Goal: Information Seeking & Learning: Learn about a topic

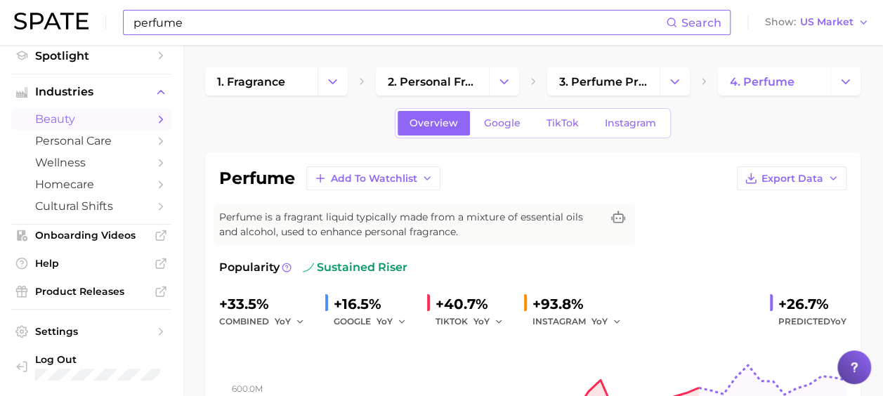
click at [200, 20] on input "perfume" at bounding box center [399, 23] width 534 height 24
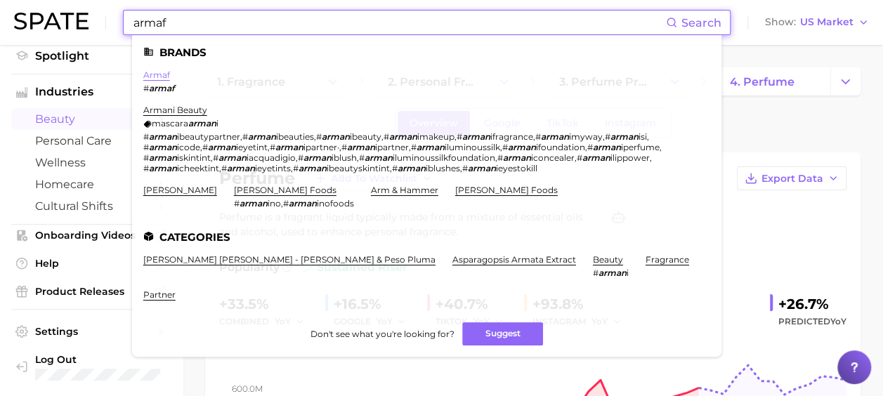
type input "armaf"
click at [163, 74] on link "armaf" at bounding box center [156, 75] width 27 height 11
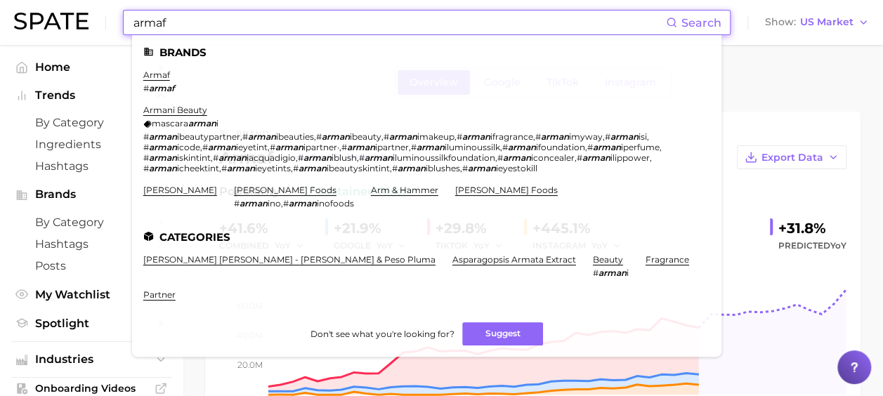
drag, startPoint x: 173, startPoint y: 20, endPoint x: 73, endPoint y: 14, distance: 99.9
click at [75, 15] on div "armaf Search Brands armaf # armaf armani beauty mascara arman i # arman ibeauty…" at bounding box center [441, 22] width 855 height 45
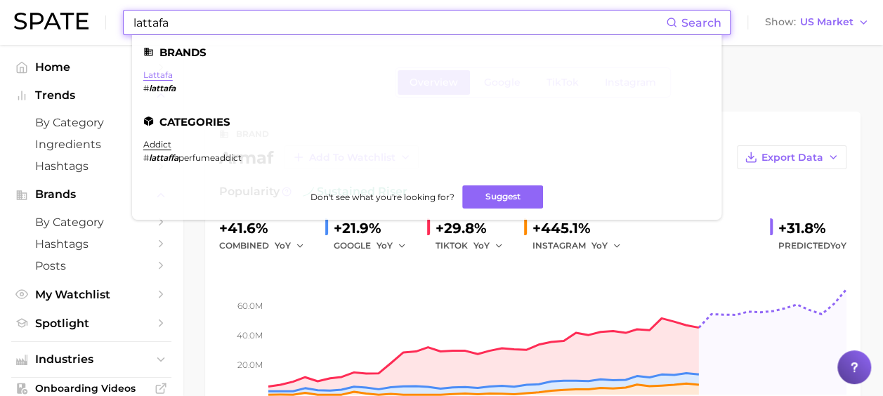
type input "lattafa"
click at [171, 76] on link "lattafa" at bounding box center [158, 75] width 30 height 11
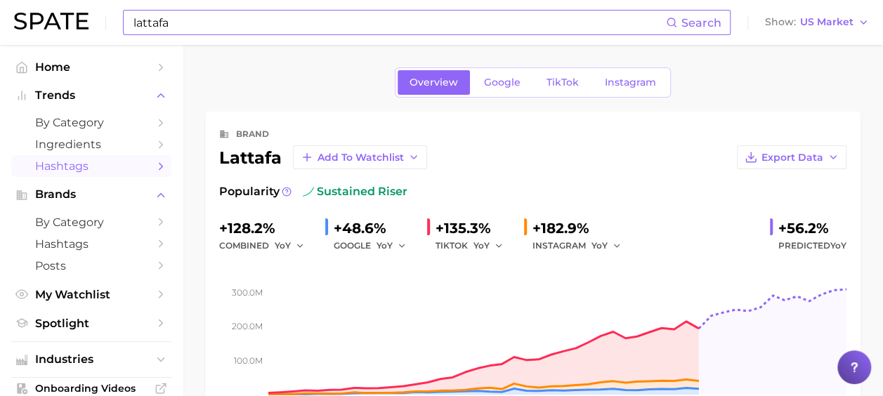
click at [155, 167] on icon "Sidebar" at bounding box center [161, 166] width 13 height 13
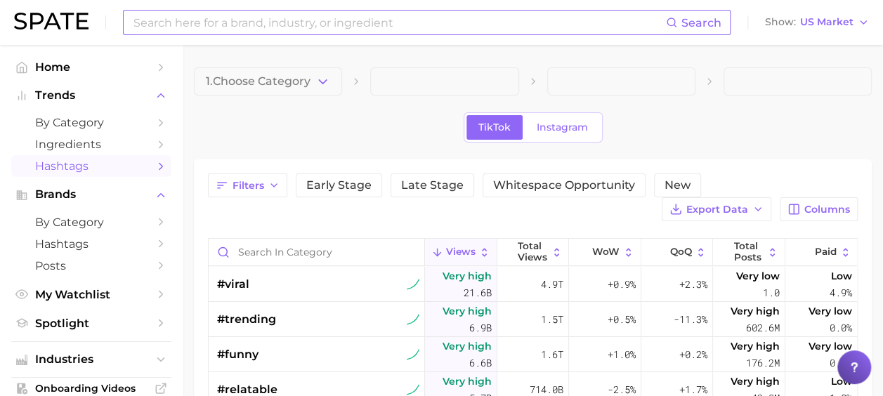
click at [342, 22] on input at bounding box center [399, 23] width 534 height 24
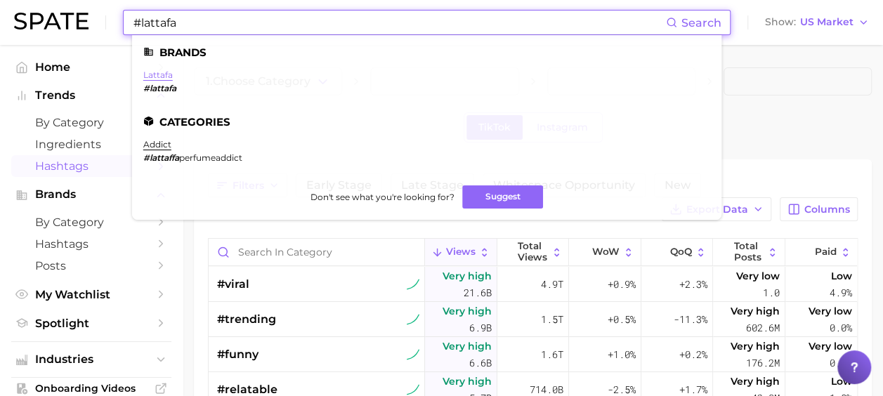
type input "#lattafa"
click at [159, 73] on link "lattafa" at bounding box center [158, 75] width 30 height 11
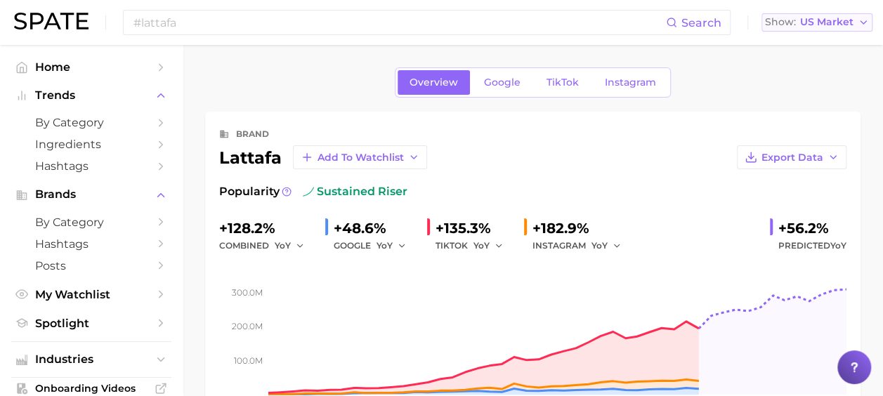
click at [838, 20] on span "US Market" at bounding box center [826, 22] width 53 height 8
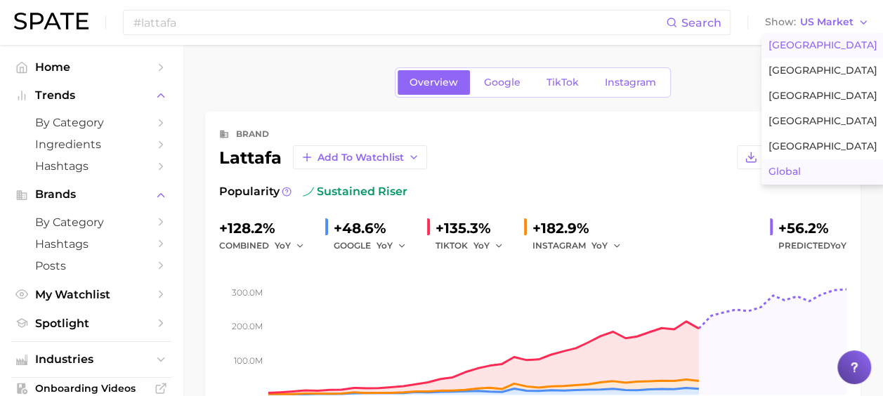
click at [819, 164] on button "Global" at bounding box center [823, 172] width 123 height 25
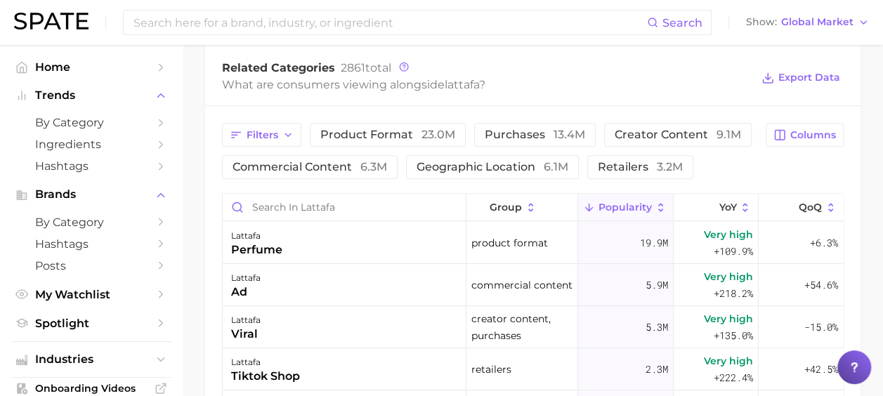
scroll to position [562, 0]
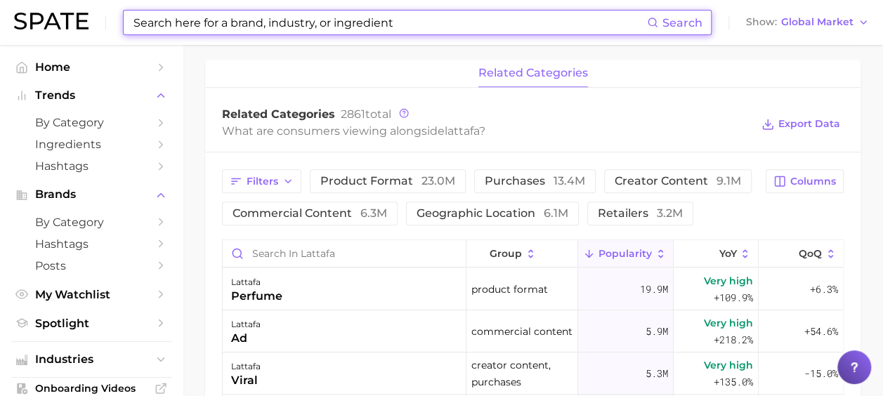
click at [200, 26] on input at bounding box center [389, 23] width 515 height 24
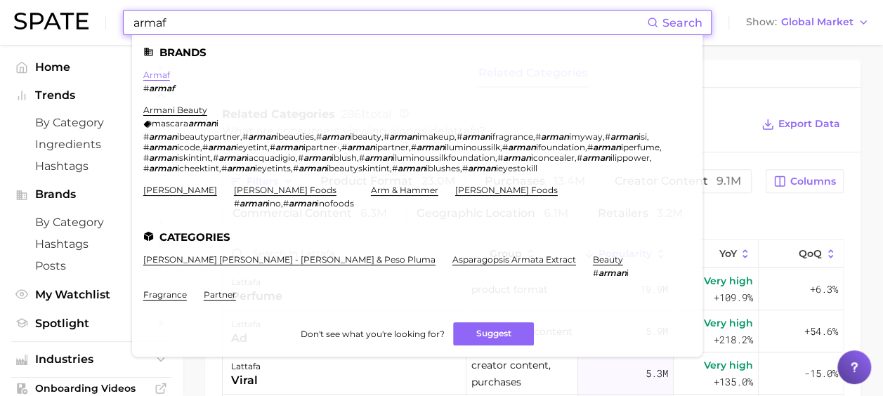
type input "armaf"
click at [162, 74] on link "armaf" at bounding box center [156, 75] width 27 height 11
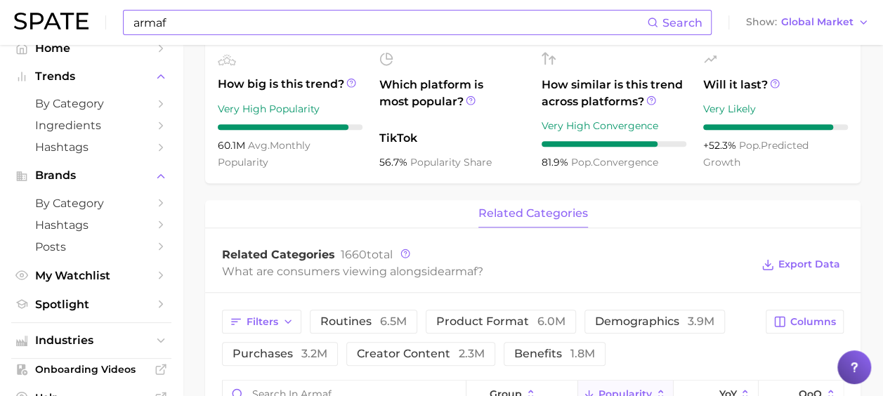
scroll to position [13, 0]
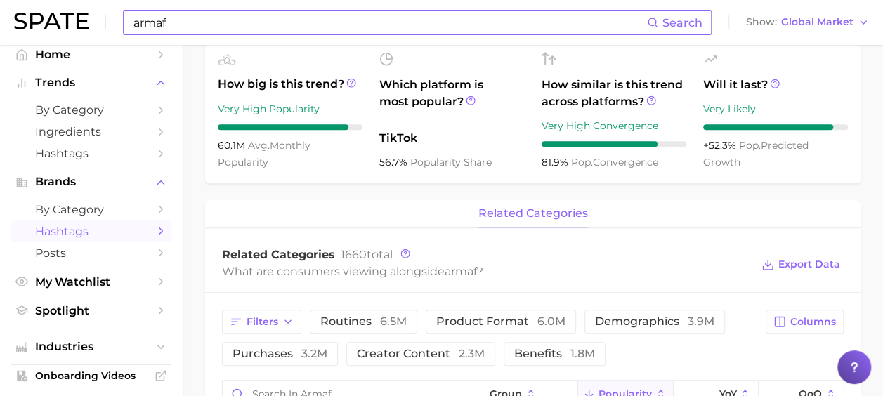
click at [156, 232] on icon "Sidebar" at bounding box center [161, 231] width 13 height 13
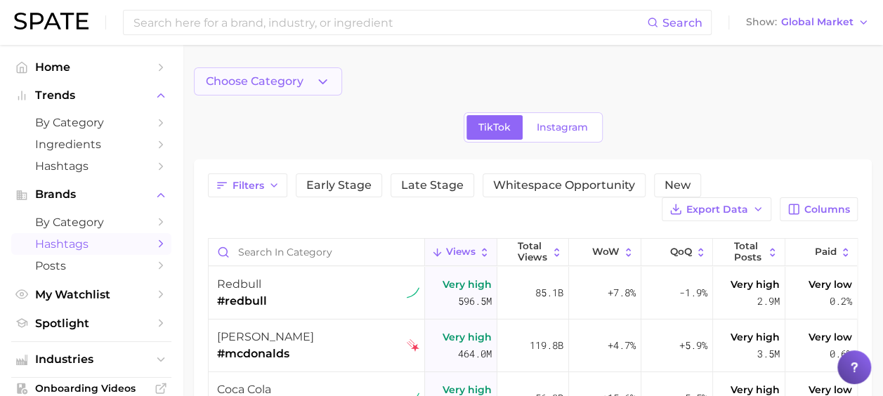
click at [266, 80] on span "Choose Category" at bounding box center [255, 81] width 98 height 13
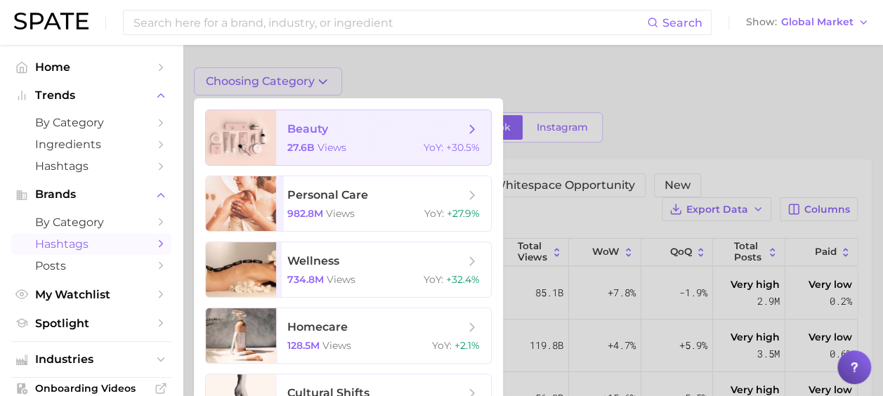
click at [436, 138] on span "beauty 27.6b views YoY : +30.5%" at bounding box center [383, 137] width 215 height 55
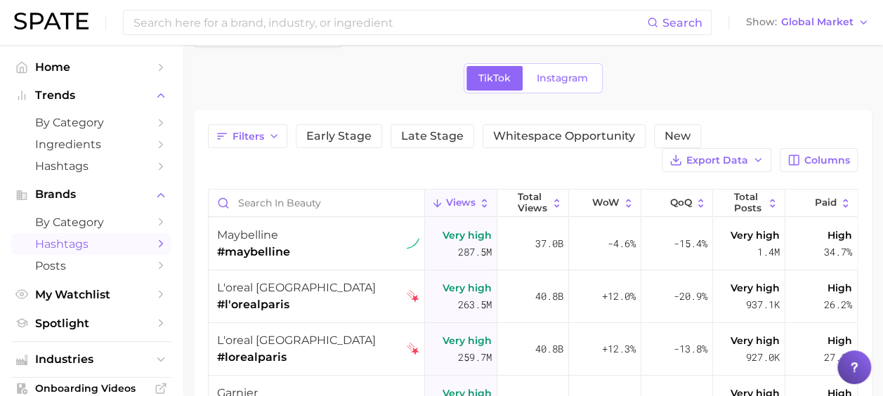
scroll to position [70, 0]
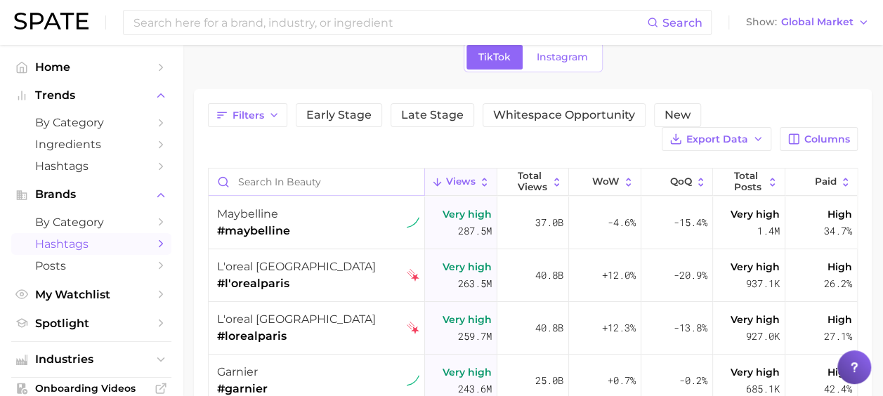
click at [357, 180] on input "Search in beauty" at bounding box center [317, 182] width 216 height 27
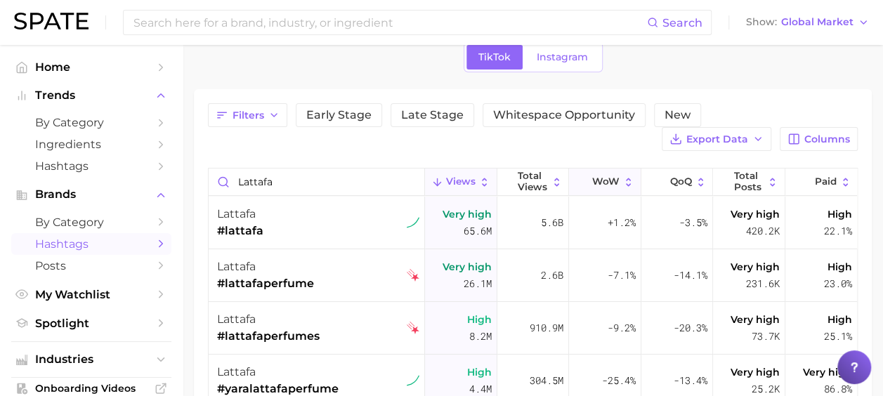
click at [627, 181] on button "WoW" at bounding box center [605, 182] width 72 height 27
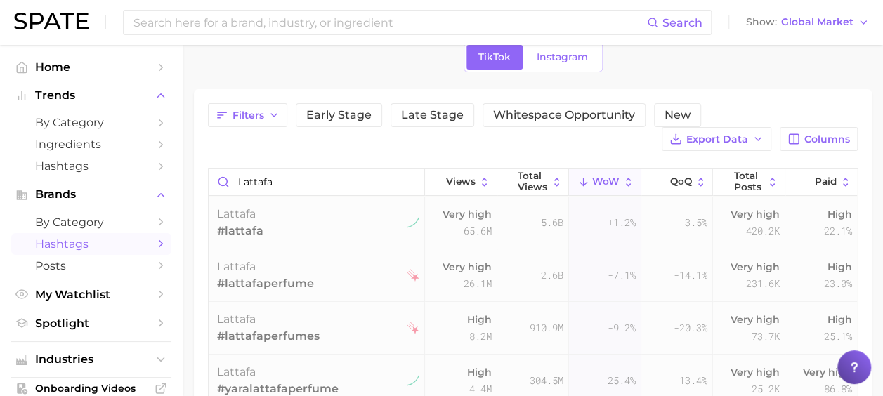
click at [627, 181] on button "WoW" at bounding box center [605, 182] width 72 height 27
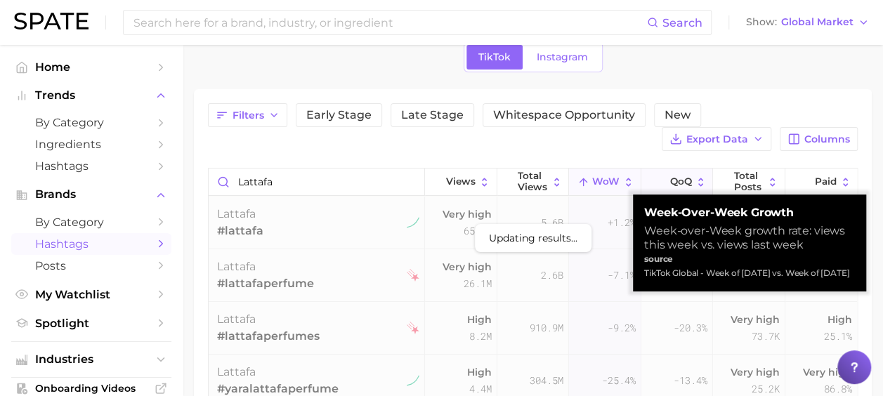
click at [682, 178] on span "QoQ" at bounding box center [681, 181] width 22 height 11
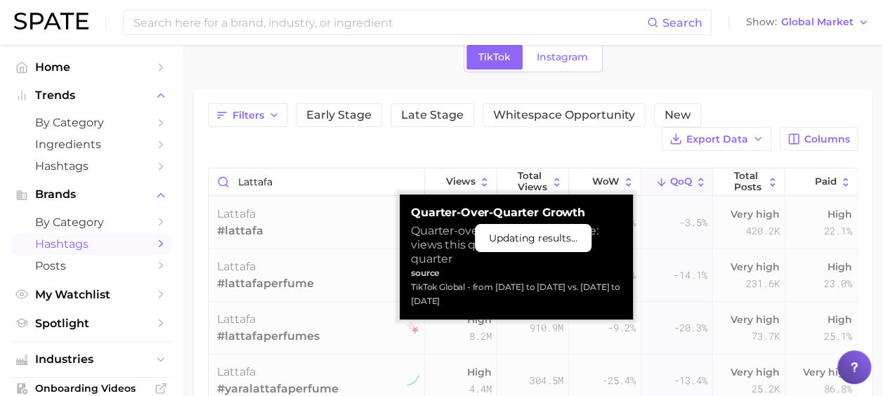
click at [682, 178] on span "QoQ" at bounding box center [681, 181] width 22 height 11
click at [572, 149] on div "Filters Early Stage Late Stage Whitespace Opportunity New Export Data Columns" at bounding box center [533, 127] width 650 height 48
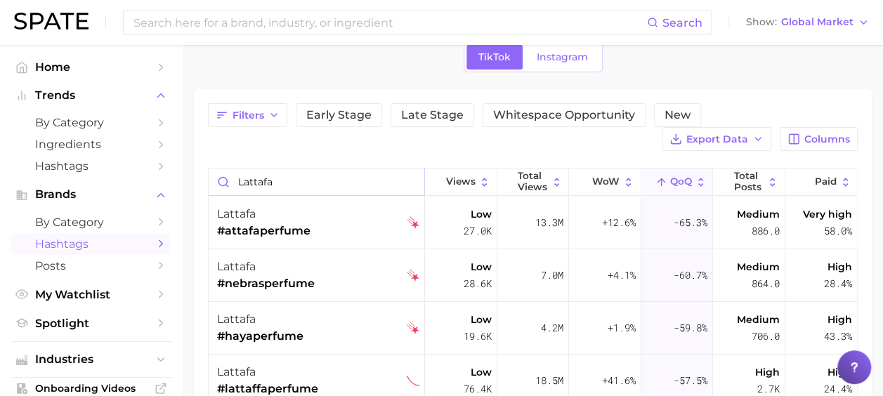
drag, startPoint x: 291, startPoint y: 182, endPoint x: 161, endPoint y: 178, distance: 130.0
click at [161, 178] on div "Search Show Global Market Home Trends by Category Ingredients Hashtags Brands b…" at bounding box center [441, 312] width 883 height 674
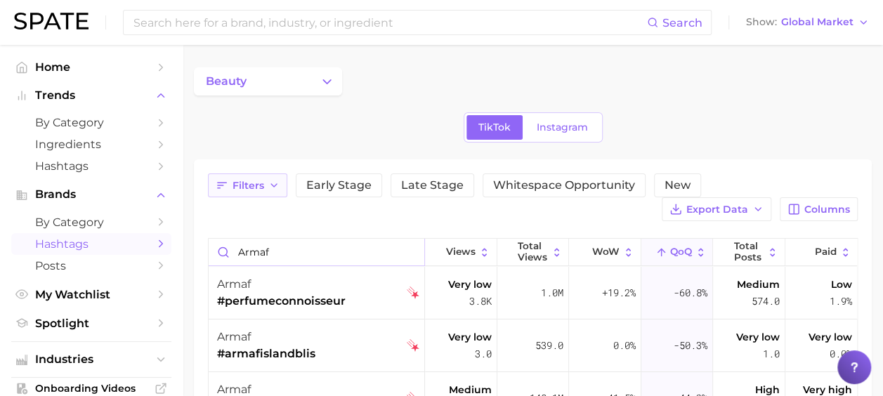
click at [273, 181] on icon "button" at bounding box center [273, 185] width 11 height 11
type input "armaf"
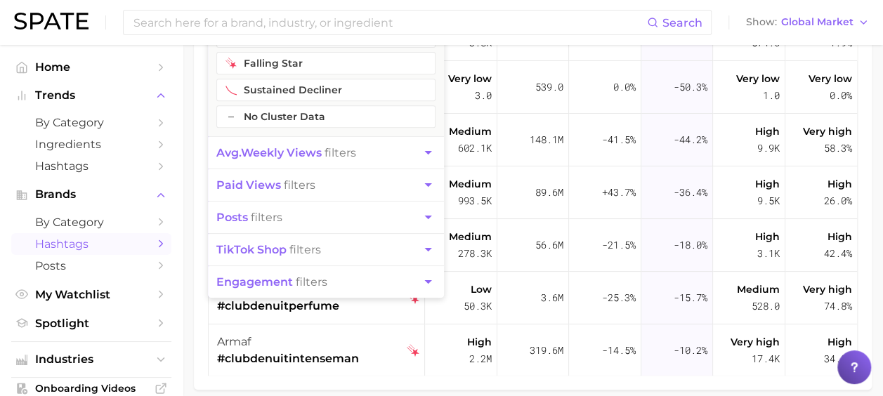
scroll to position [281, 0]
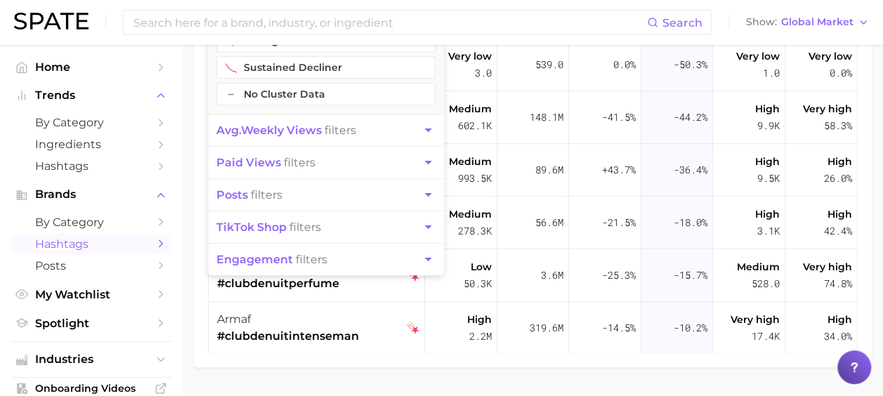
click at [412, 132] on button "avg. weekly views filters" at bounding box center [326, 131] width 236 height 32
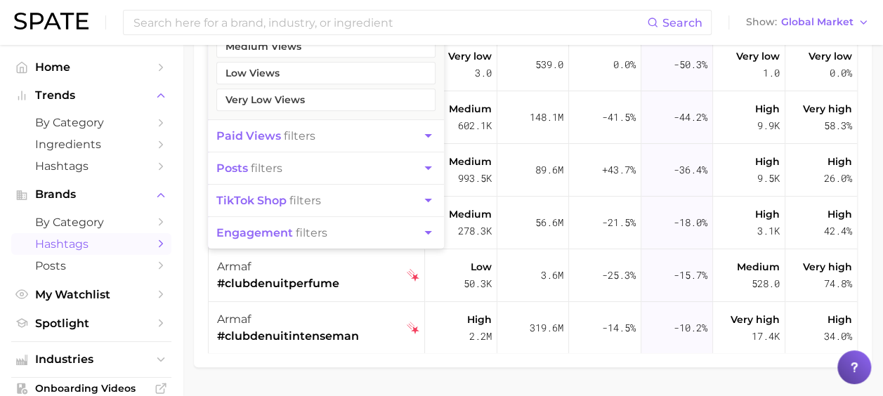
click at [194, 325] on main "beauty TikTok Instagram Filters cluster filters avg. weekly views filters Very …" at bounding box center [533, 101] width 701 height 674
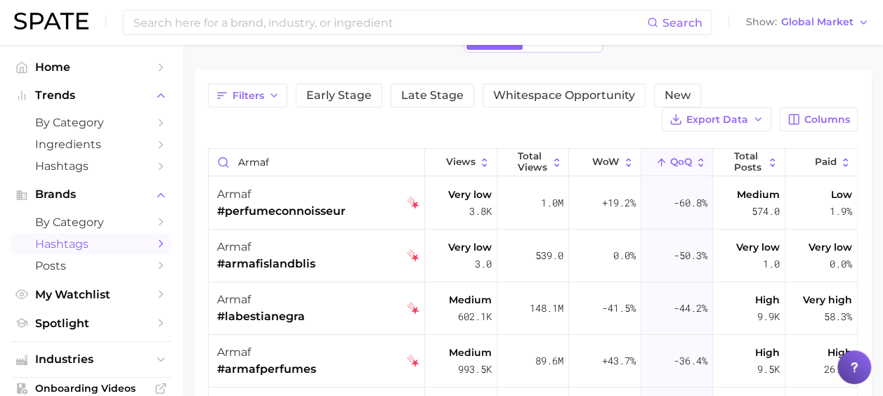
scroll to position [141, 0]
